Goal: Complete application form

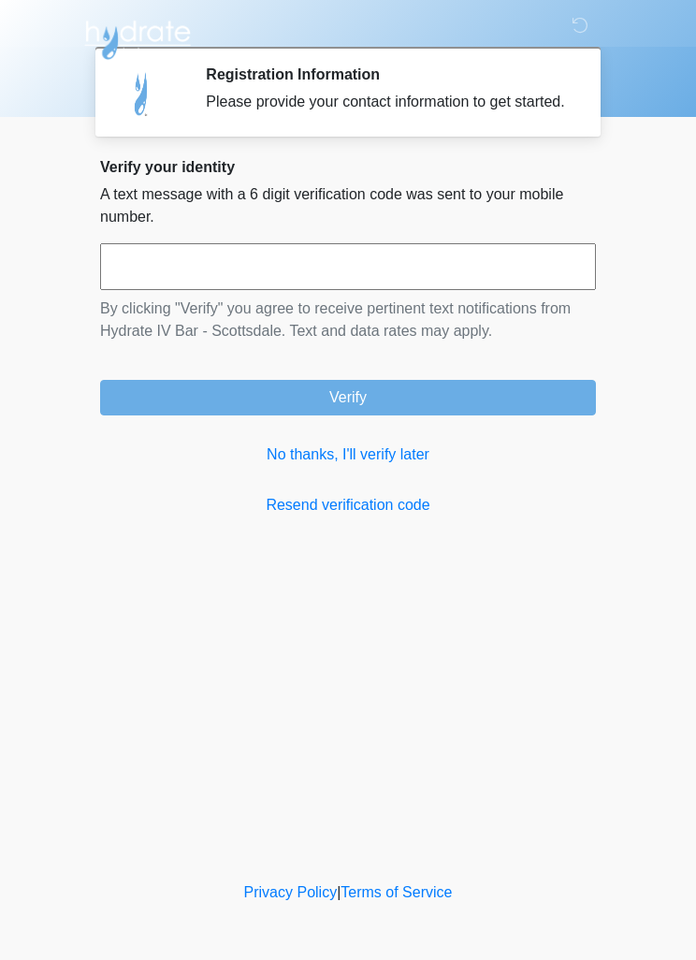
click at [377, 516] on link "Resend verification code" at bounding box center [348, 505] width 496 height 22
click at [404, 466] on link "No thanks, I'll verify later" at bounding box center [348, 454] width 496 height 22
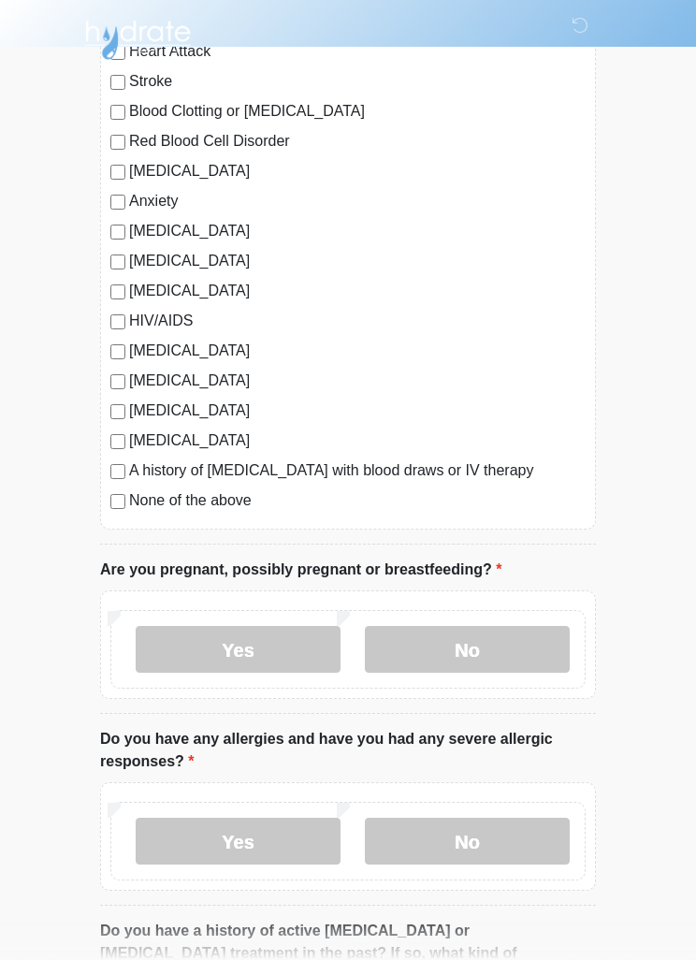
scroll to position [439, 0]
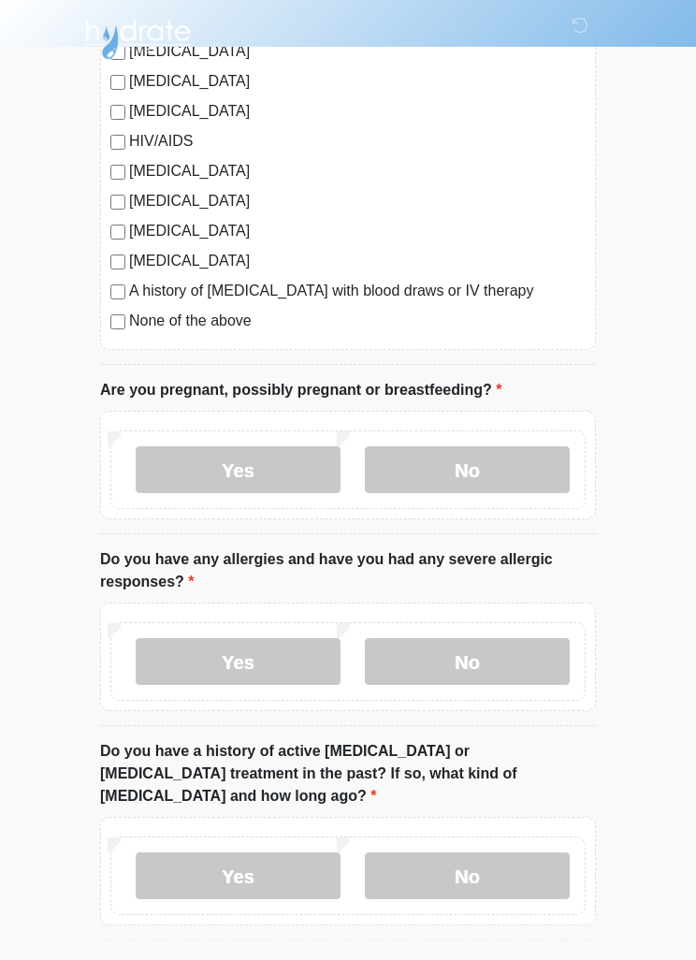
click at [497, 465] on label "No" at bounding box center [467, 470] width 205 height 47
click at [490, 657] on label "No" at bounding box center [467, 661] width 205 height 47
click at [470, 852] on label "No" at bounding box center [467, 875] width 205 height 47
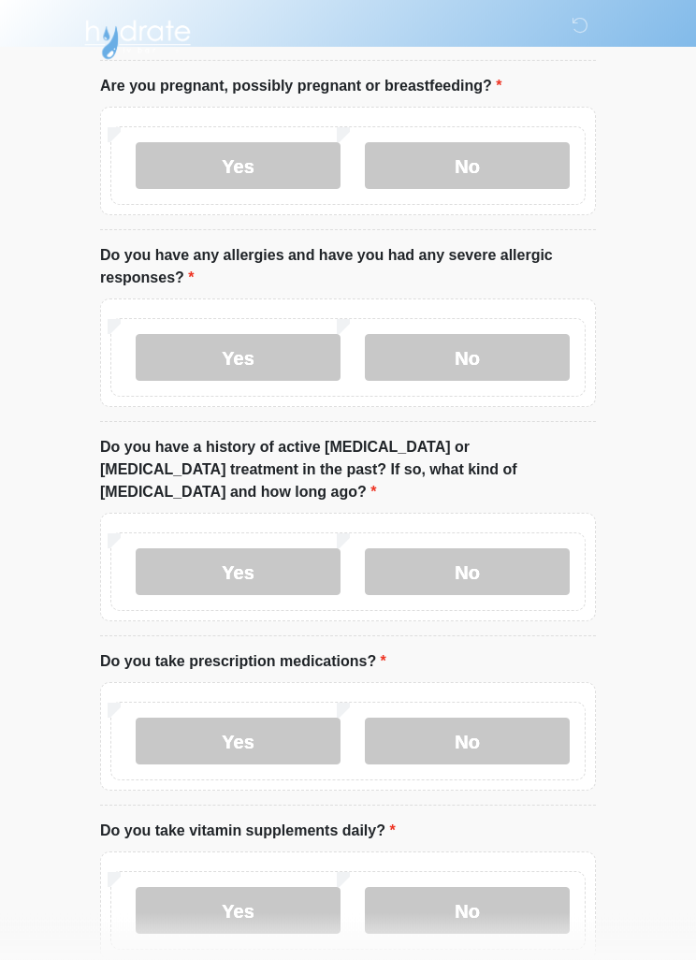
scroll to position [825, 0]
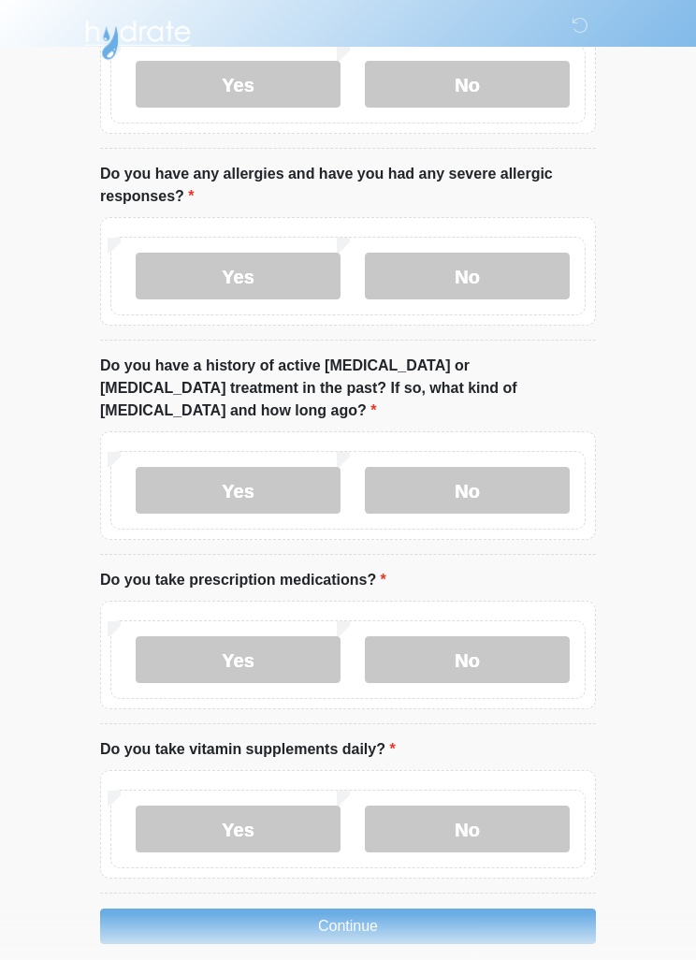
click at [492, 636] on label "No" at bounding box center [467, 659] width 205 height 47
click at [483, 817] on label "No" at bounding box center [467, 829] width 205 height 47
click at [415, 908] on button "Continue" at bounding box center [348, 926] width 496 height 36
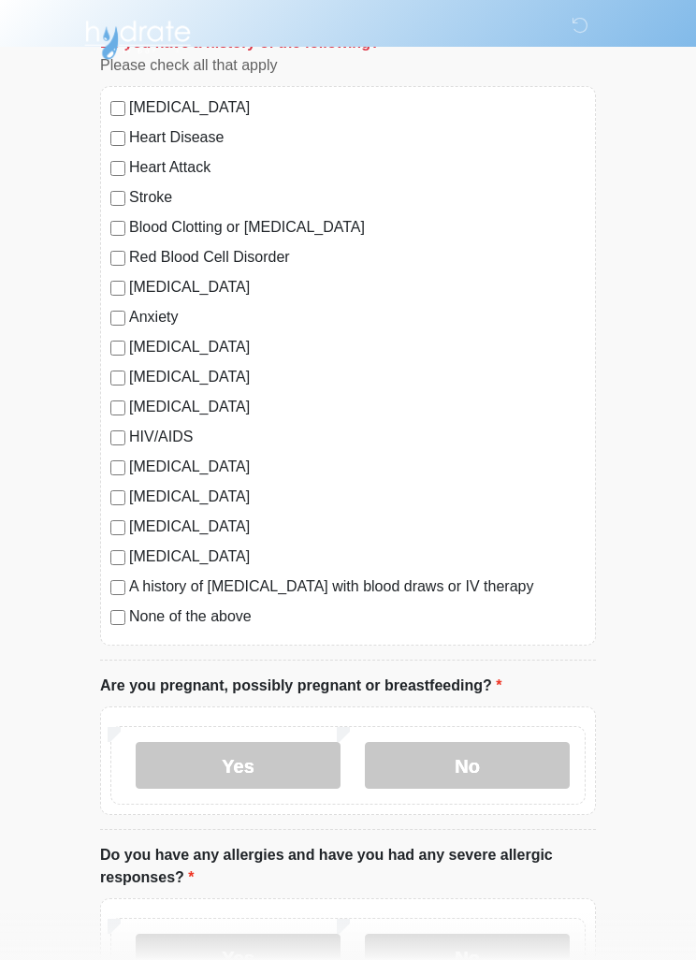
scroll to position [147, 0]
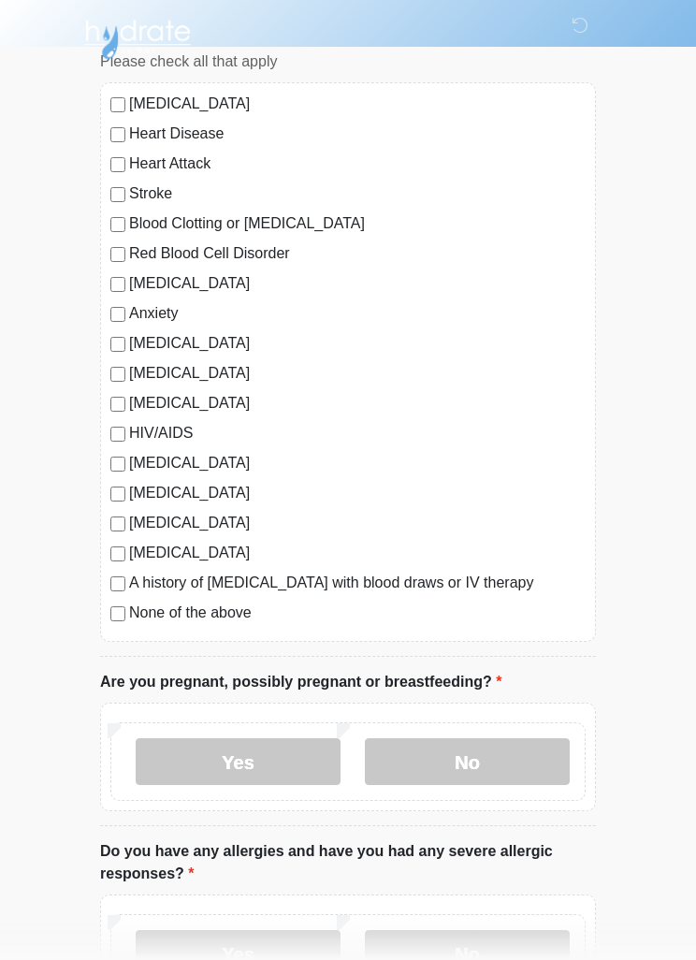
click at [100, 617] on div "High Blood Pressure Heart Disease Heart Attack Stroke Blood Clotting or Bleedin…" at bounding box center [348, 362] width 496 height 559
click at [116, 627] on div "High Blood Pressure Heart Disease Heart Attack Stroke Blood Clotting or Bleedin…" at bounding box center [348, 362] width 496 height 559
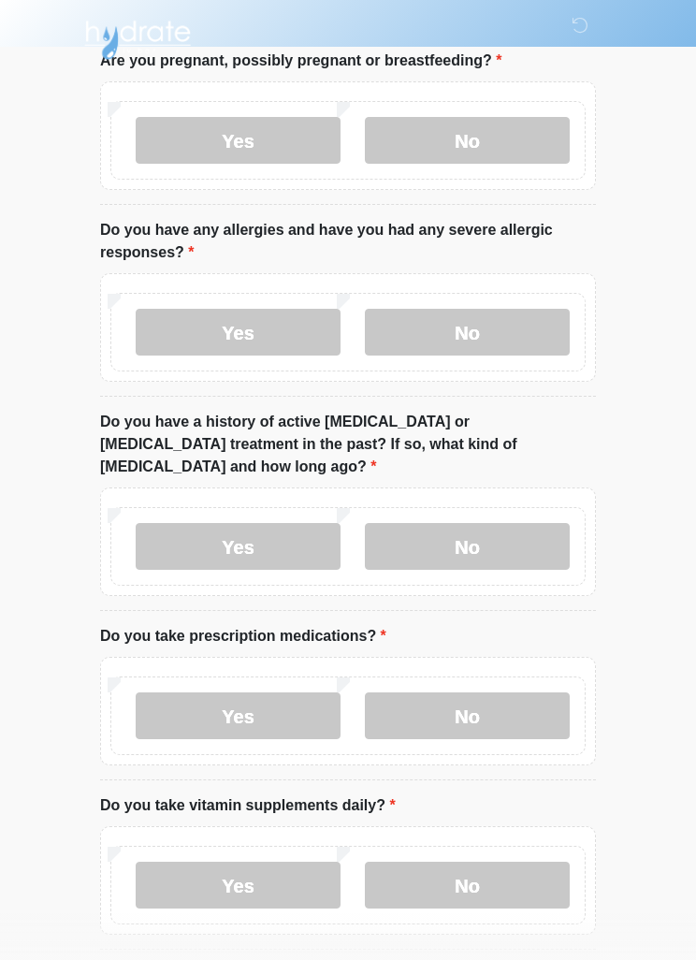
scroll to position [825, 0]
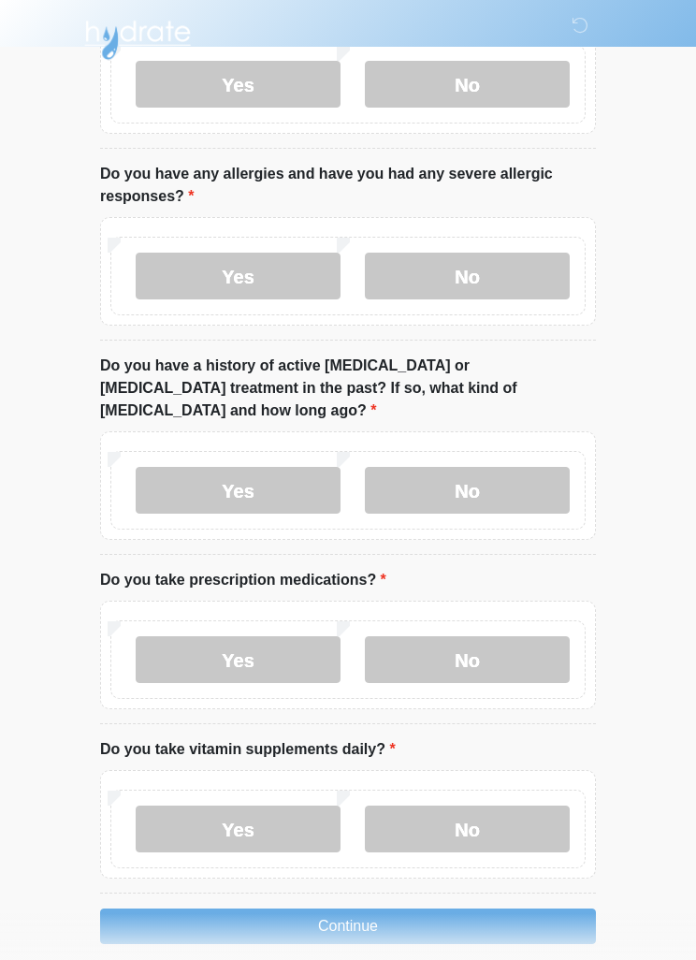
click at [415, 908] on button "Continue" at bounding box center [348, 926] width 496 height 36
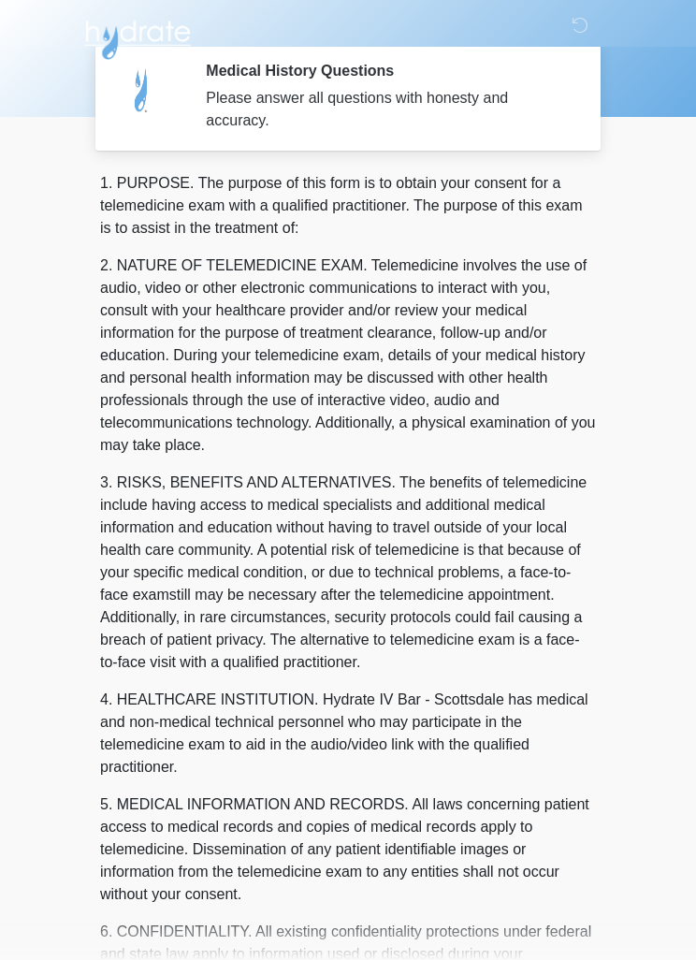
scroll to position [0, 0]
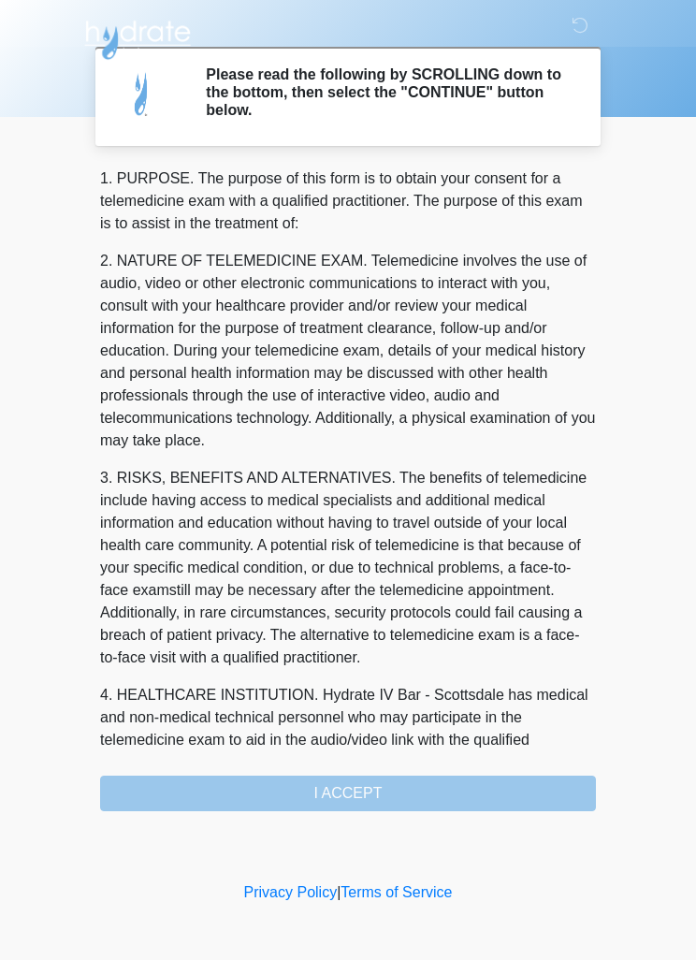
click at [440, 793] on div "1. PURPOSE. The purpose of this form is to obtain your consent for a telemedici…" at bounding box center [348, 489] width 496 height 644
click at [376, 791] on div "1. PURPOSE. The purpose of this form is to obtain your consent for a telemedici…" at bounding box center [348, 489] width 496 height 644
click at [373, 788] on div "1. PURPOSE. The purpose of this form is to obtain your consent for a telemedici…" at bounding box center [348, 489] width 496 height 644
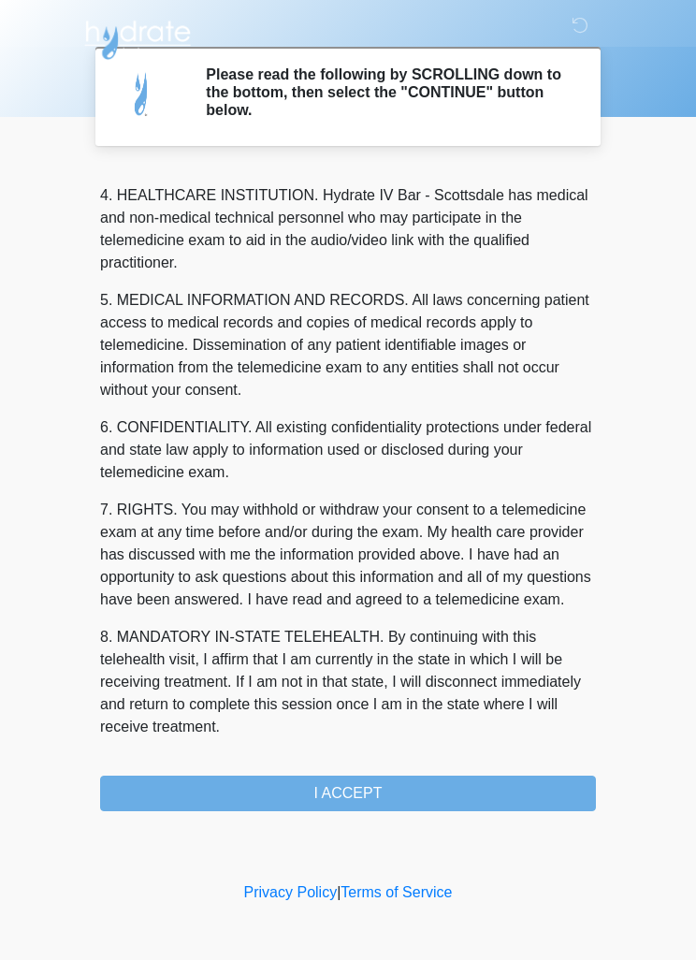
scroll to position [522, 0]
click at [392, 786] on button "I ACCEPT" at bounding box center [348, 794] width 496 height 36
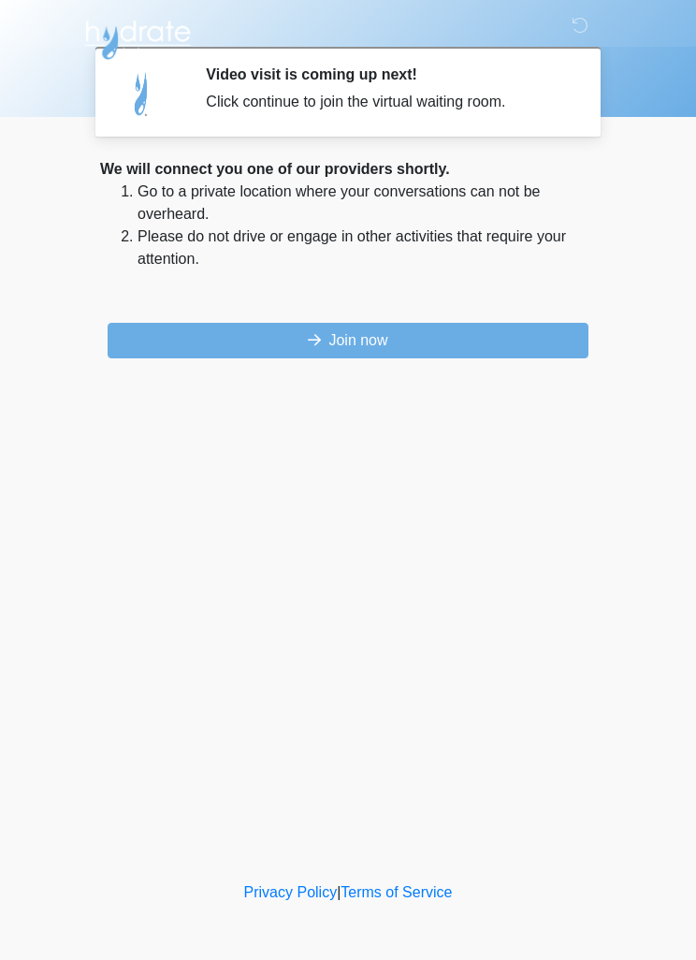
click at [393, 343] on button "Join now" at bounding box center [348, 341] width 481 height 36
